Goal: Information Seeking & Learning: Compare options

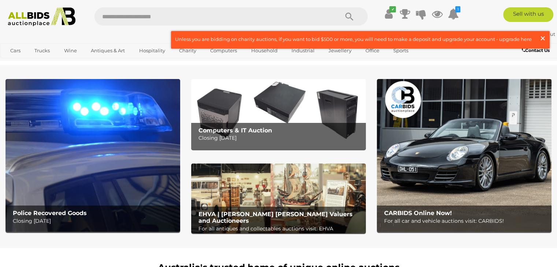
click at [546, 39] on button "× Close" at bounding box center [544, 39] width 10 height 10
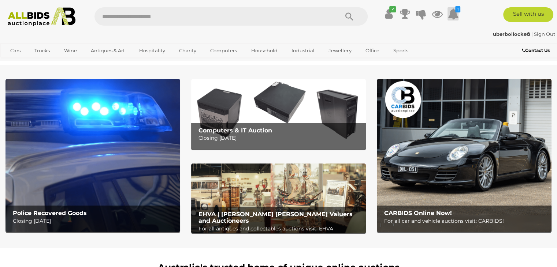
click at [456, 15] on icon at bounding box center [452, 13] width 11 height 13
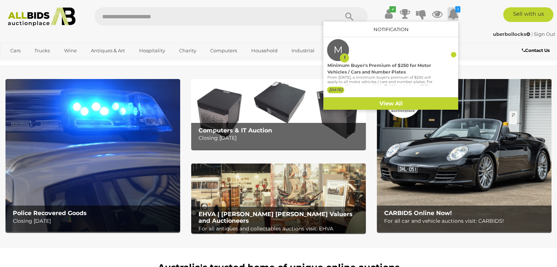
click at [456, 15] on icon at bounding box center [452, 13] width 11 height 13
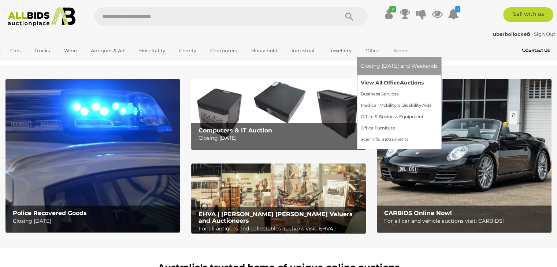
click at [374, 81] on link "View All Office Auctions" at bounding box center [399, 82] width 77 height 11
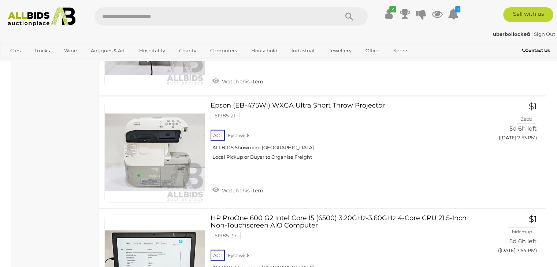
scroll to position [1904, 0]
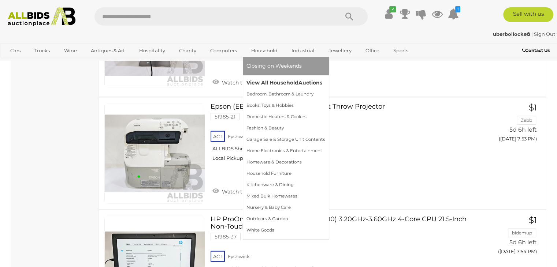
click at [266, 81] on link "View All Household Auctions" at bounding box center [285, 82] width 79 height 11
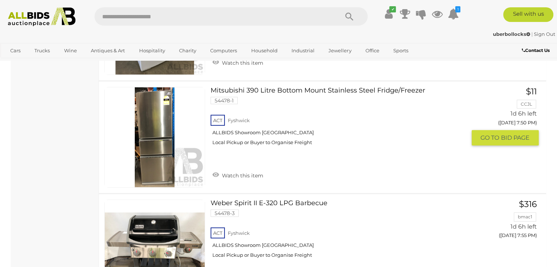
scroll to position [2124, 0]
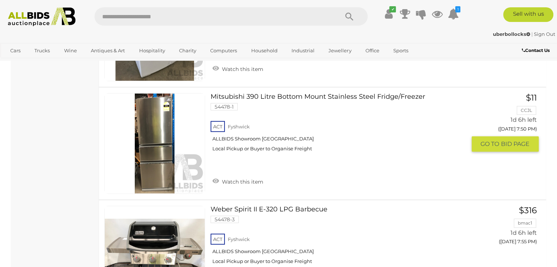
click at [160, 126] on link at bounding box center [154, 143] width 101 height 101
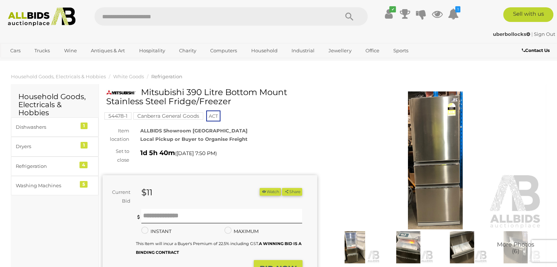
click at [438, 152] on img at bounding box center [435, 161] width 215 height 138
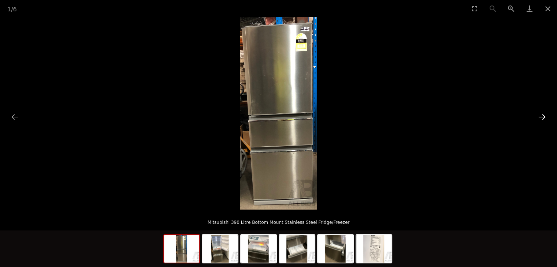
click at [542, 117] on button "Next slide" at bounding box center [541, 117] width 15 height 14
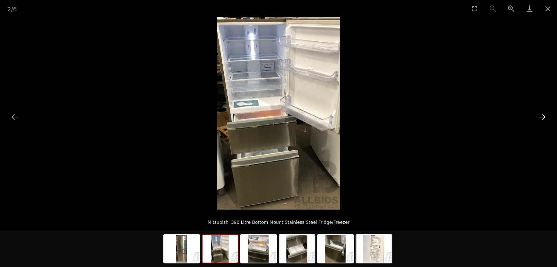
click at [542, 117] on button "Next slide" at bounding box center [541, 117] width 15 height 14
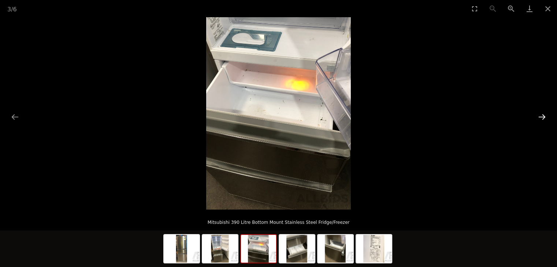
click at [542, 117] on button "Next slide" at bounding box center [541, 117] width 15 height 14
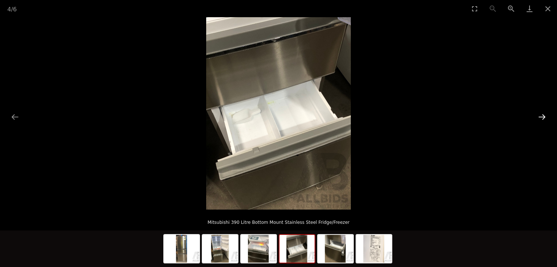
click at [542, 117] on button "Next slide" at bounding box center [541, 117] width 15 height 14
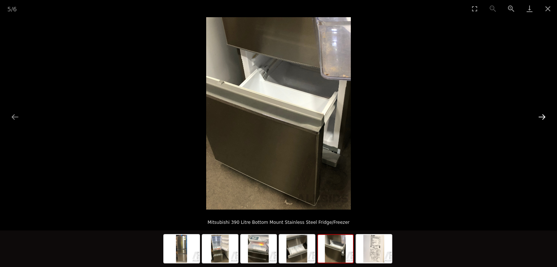
click at [542, 117] on button "Next slide" at bounding box center [541, 117] width 15 height 14
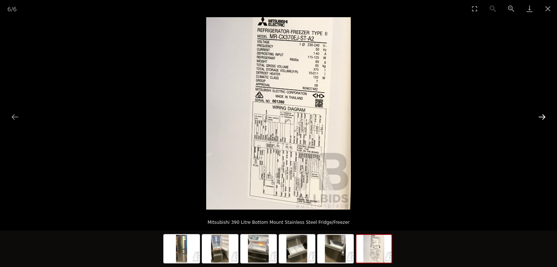
click at [542, 117] on button "Next slide" at bounding box center [541, 117] width 15 height 14
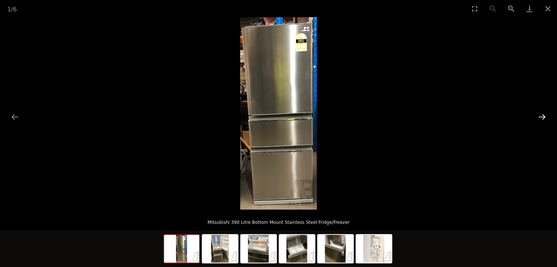
click at [542, 117] on button "Next slide" at bounding box center [541, 117] width 15 height 14
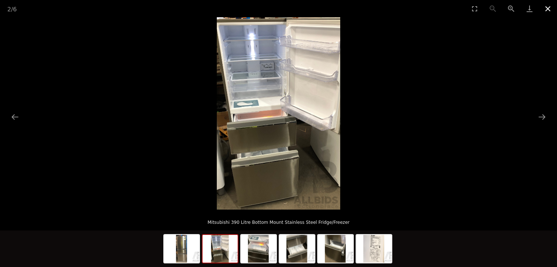
click at [553, 8] on button "Close gallery" at bounding box center [548, 8] width 18 height 17
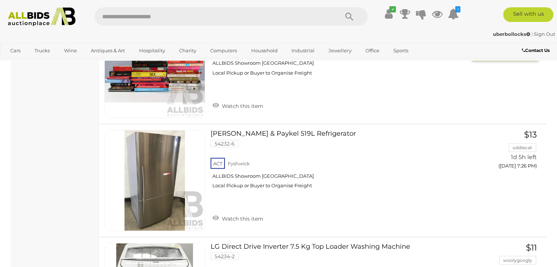
scroll to position [1436, 0]
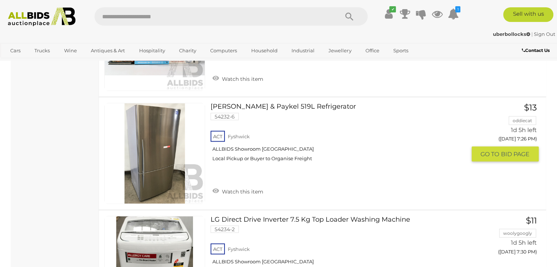
click at [158, 141] on link at bounding box center [154, 153] width 101 height 101
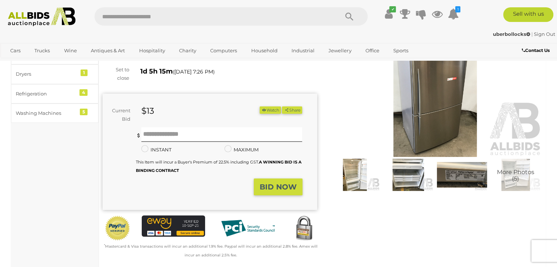
scroll to position [73, 0]
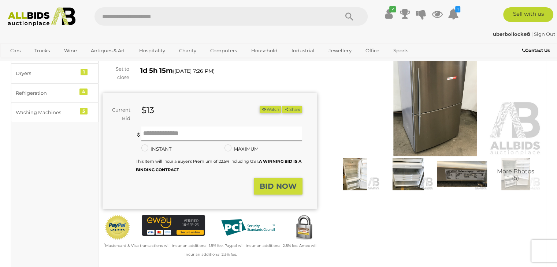
click at [445, 94] on img at bounding box center [435, 87] width 215 height 138
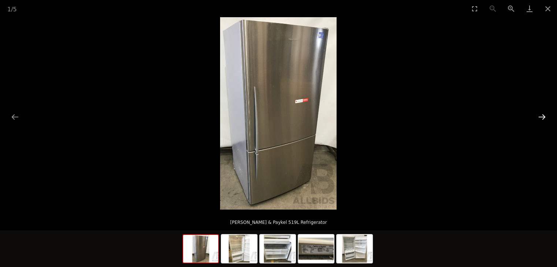
click at [540, 116] on button "Next slide" at bounding box center [541, 117] width 15 height 14
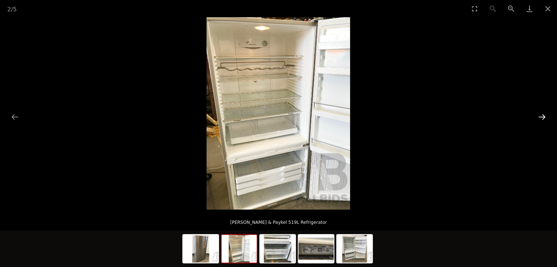
click at [541, 115] on button "Next slide" at bounding box center [541, 117] width 15 height 14
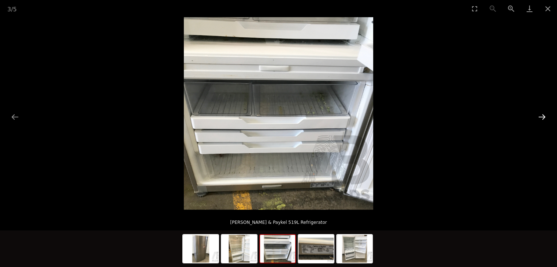
click at [542, 115] on button "Next slide" at bounding box center [541, 117] width 15 height 14
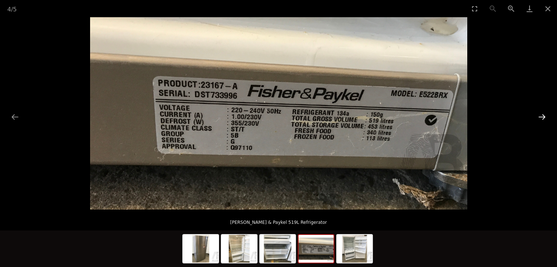
click at [542, 115] on button "Next slide" at bounding box center [541, 117] width 15 height 14
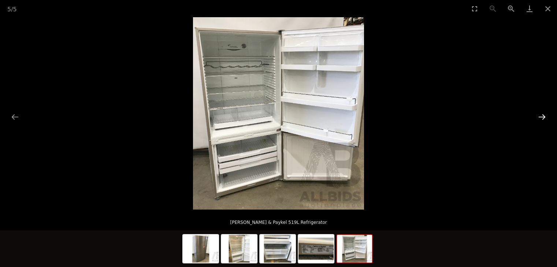
click at [542, 115] on button "Next slide" at bounding box center [541, 117] width 15 height 14
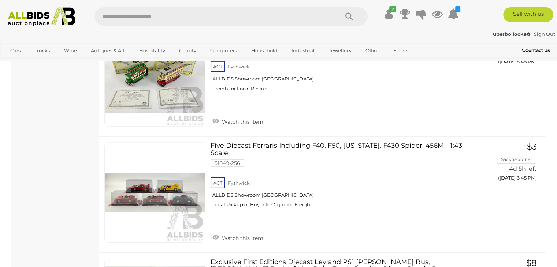
scroll to position [5081, 0]
